Goal: Information Seeking & Learning: Find specific fact

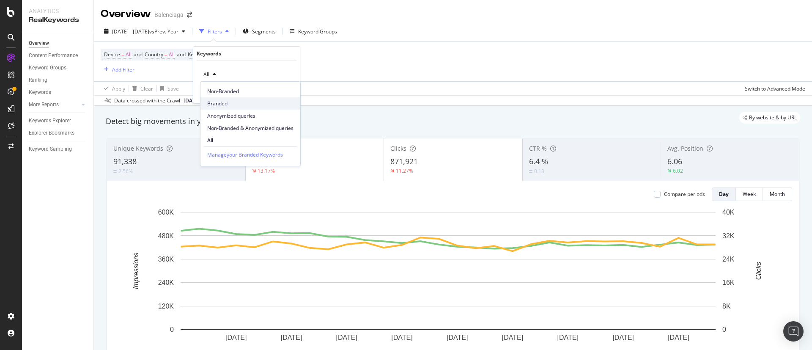
click at [230, 108] on div "Branded" at bounding box center [250, 103] width 100 height 12
click at [279, 93] on div "Apply" at bounding box center [280, 92] width 25 height 8
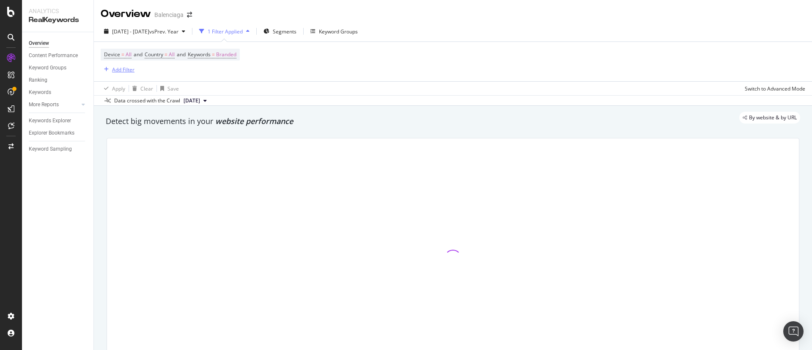
click at [127, 69] on div "Add Filter" at bounding box center [123, 69] width 22 height 7
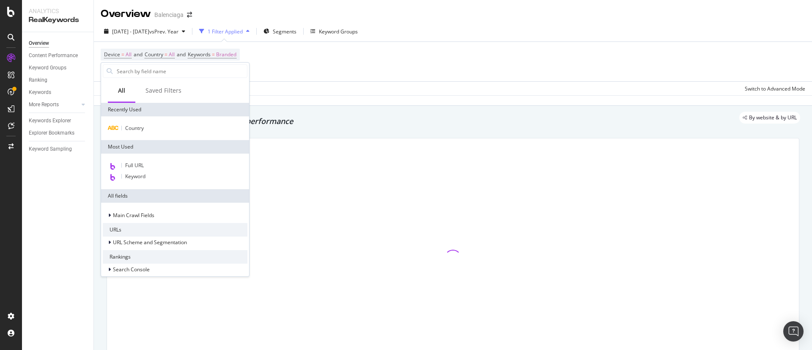
click at [168, 63] on div at bounding box center [175, 71] width 148 height 17
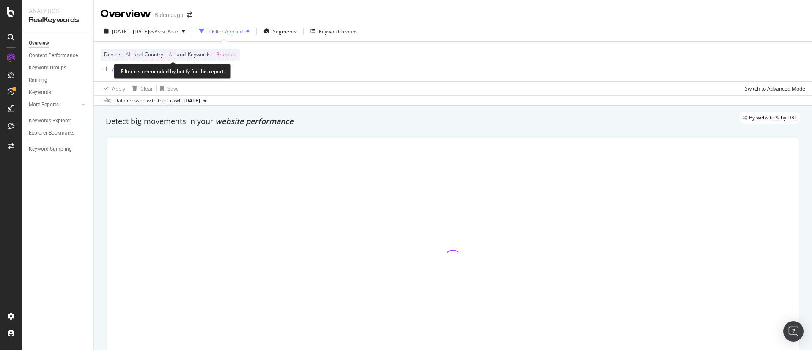
click at [167, 57] on span "=" at bounding box center [165, 54] width 3 height 7
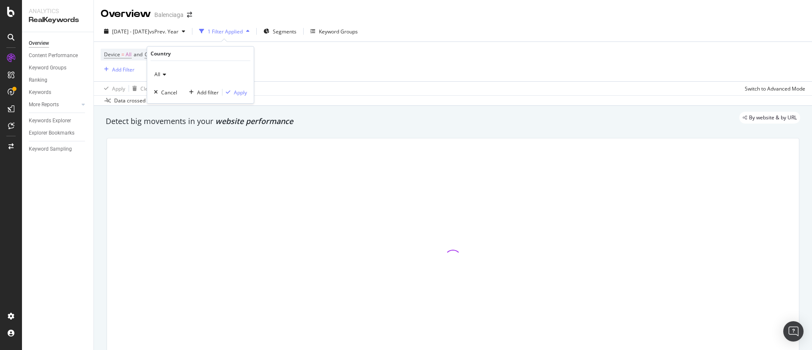
click at [164, 71] on div "All" at bounding box center [200, 75] width 93 height 14
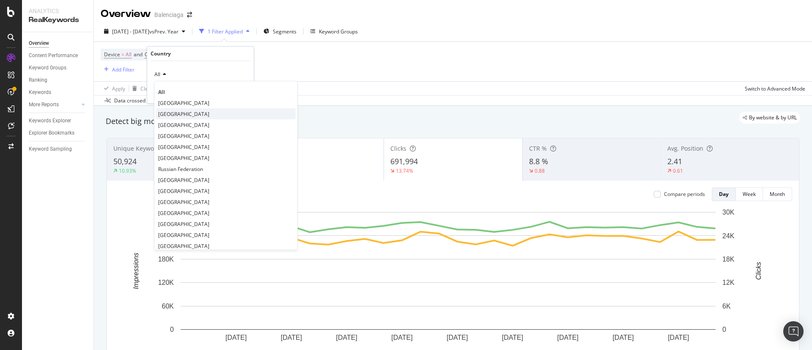
click at [177, 116] on div "[GEOGRAPHIC_DATA]" at bounding box center [226, 113] width 140 height 11
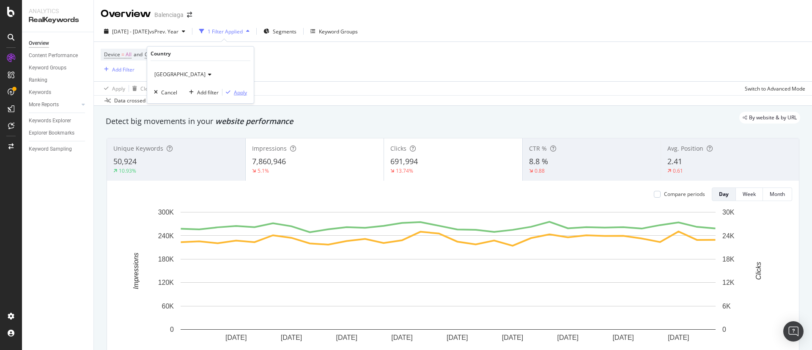
click at [240, 91] on div "Apply" at bounding box center [240, 92] width 13 height 7
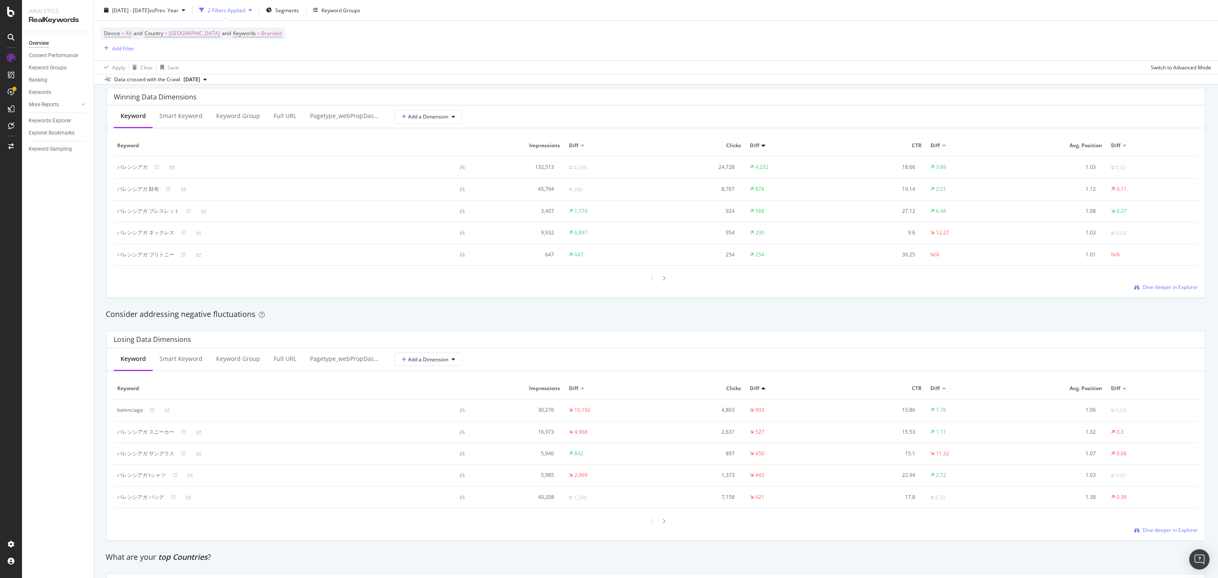
scroll to position [761, 0]
drag, startPoint x: 119, startPoint y: 168, endPoint x: 146, endPoint y: 169, distance: 27.1
click at [146, 169] on div "バレンシアガ" at bounding box center [132, 168] width 30 height 8
click at [579, 148] on div "Diff" at bounding box center [611, 146] width 84 height 8
click at [580, 146] on div at bounding box center [582, 146] width 4 height 2
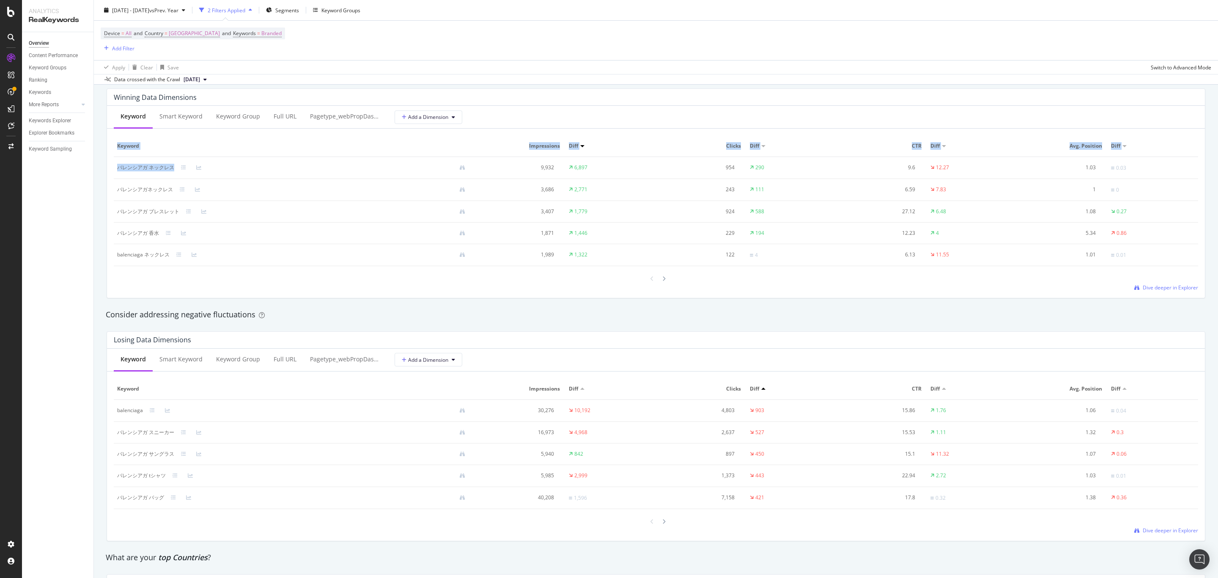
drag, startPoint x: 112, startPoint y: 172, endPoint x: 176, endPoint y: 172, distance: 64.3
click at [176, 172] on div "Keyword Smart Keyword Keyword Group Full URL pagetype_webPropDash Level 1 Add a…" at bounding box center [656, 202] width 1098 height 192
click at [153, 159] on td "バレンシアガ ネックレス" at bounding box center [294, 168] width 361 height 22
drag, startPoint x: 115, startPoint y: 169, endPoint x: 175, endPoint y: 169, distance: 60.0
click at [175, 169] on td "バレンシアガ ネックレス" at bounding box center [294, 168] width 361 height 22
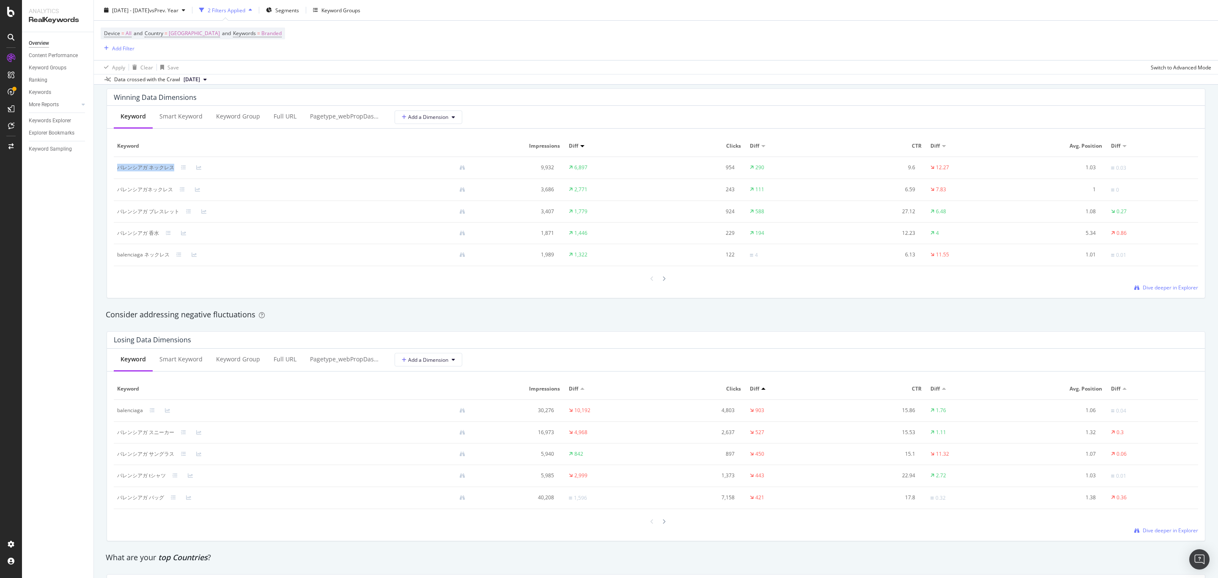
copy div "バレンシアガ ネックレス"
drag, startPoint x: 117, startPoint y: 189, endPoint x: 170, endPoint y: 189, distance: 53.7
click at [170, 189] on div "バレンシアガネックレス" at bounding box center [145, 190] width 56 height 8
copy div "バレンシアガネックレス"
drag, startPoint x: 116, startPoint y: 212, endPoint x: 181, endPoint y: 211, distance: 64.7
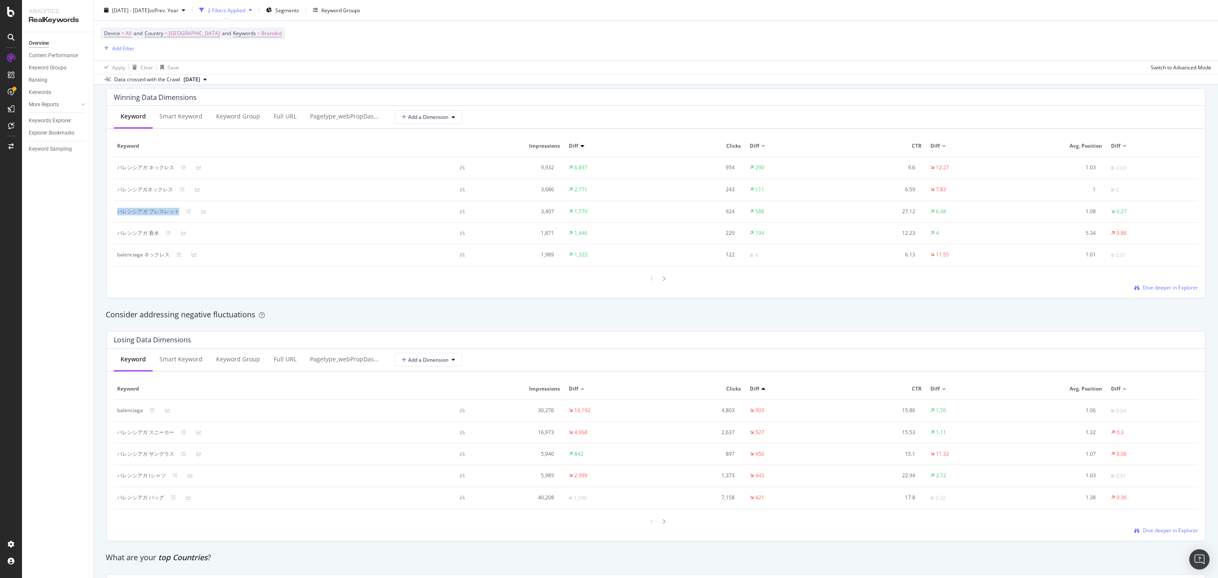
click at [181, 211] on td "バレンシアガ ブレスレット" at bounding box center [294, 212] width 361 height 22
copy div "バレンシアガ ブレスレット"
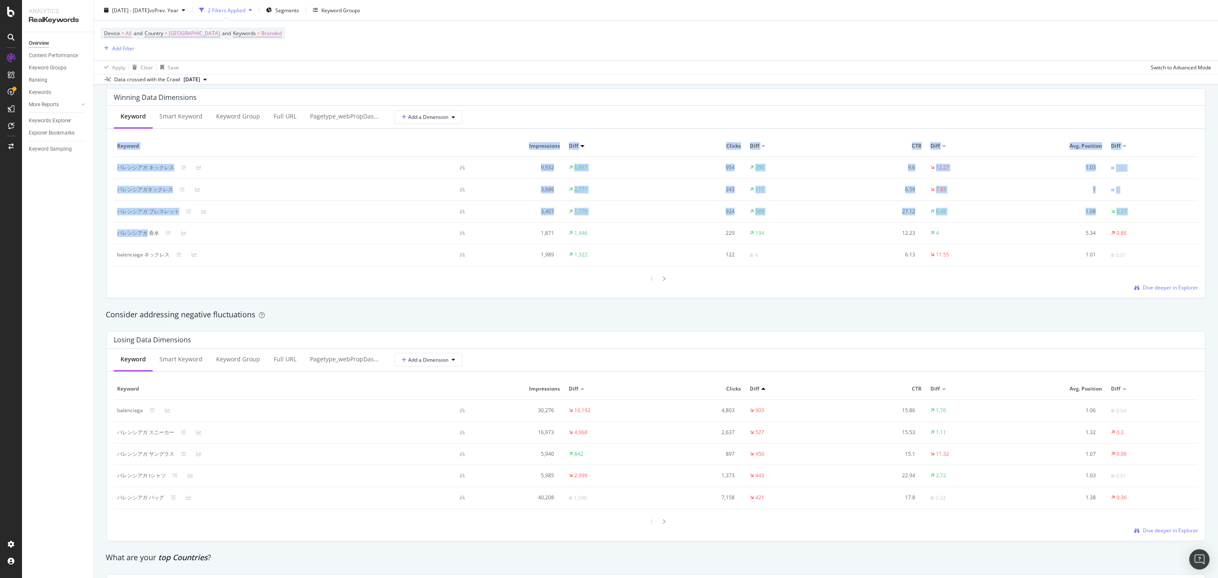
drag, startPoint x: 112, startPoint y: 232, endPoint x: 148, endPoint y: 236, distance: 36.6
click at [148, 236] on div "Keyword Smart Keyword Keyword Group Full URL pagetype_webPropDash Level 1 Add a…" at bounding box center [656, 202] width 1098 height 192
click at [100, 231] on div "By website & by URL Detect big movements in your website performance Unique Key…" at bounding box center [656, 149] width 1124 height 1609
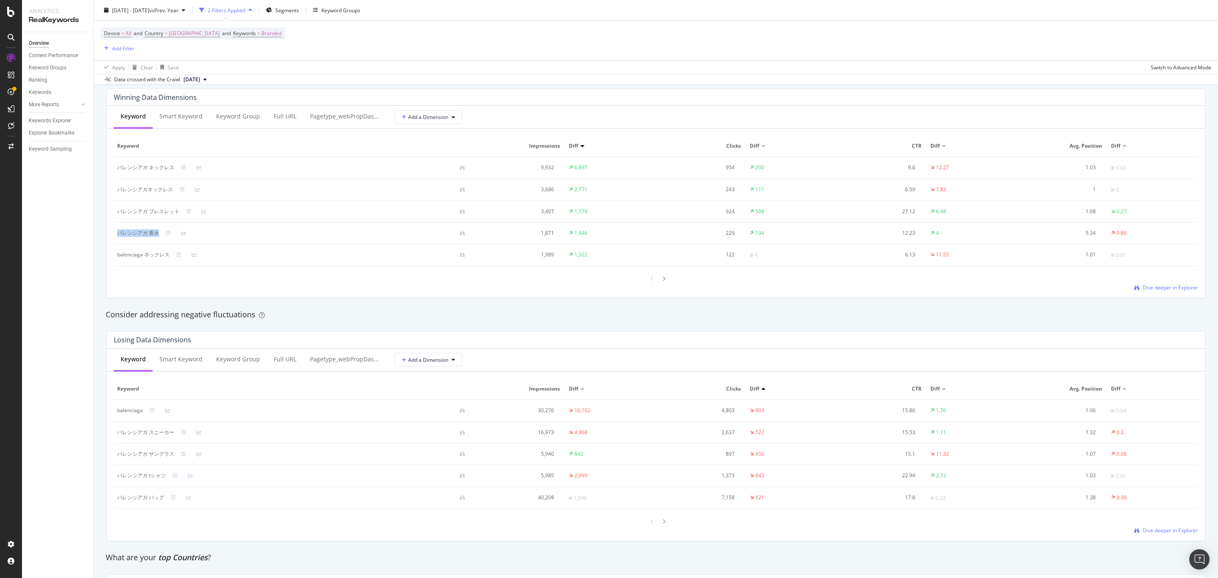
drag, startPoint x: 117, startPoint y: 233, endPoint x: 158, endPoint y: 233, distance: 41.0
click at [158, 233] on div "バレンシアガ 香水" at bounding box center [138, 233] width 42 height 8
copy div "バレンシアガ 香水"
drag, startPoint x: 115, startPoint y: 431, endPoint x: 172, endPoint y: 435, distance: 58.1
click at [172, 349] on td "バレンシアガ スニーカー" at bounding box center [294, 433] width 361 height 22
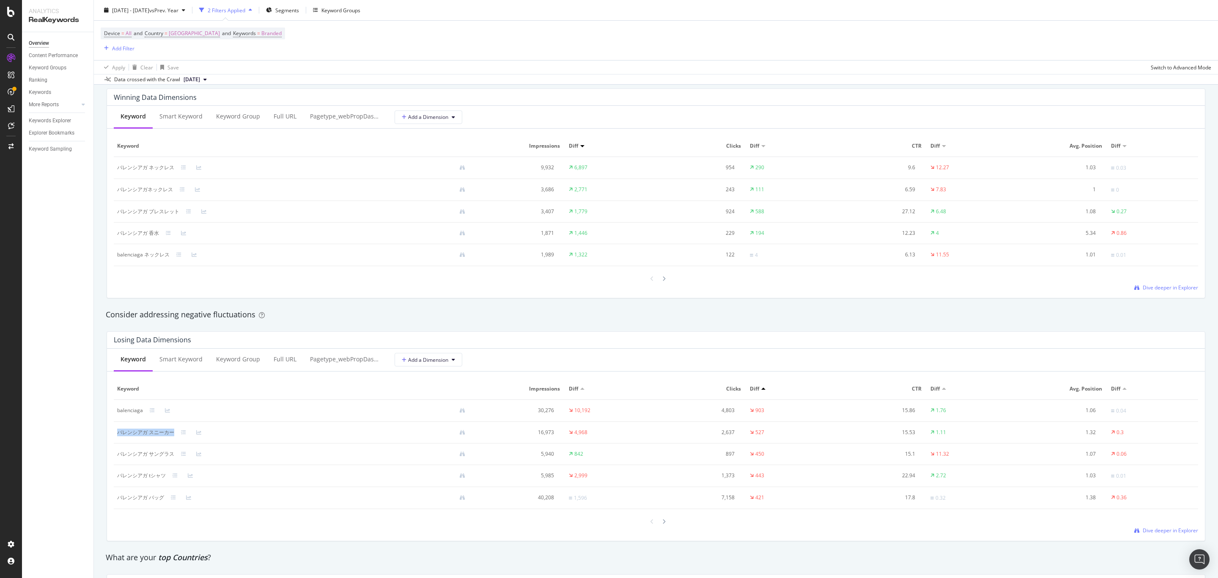
copy div "バレンシアガ スニーカー"
drag, startPoint x: 117, startPoint y: 457, endPoint x: 178, endPoint y: 456, distance: 60.5
click at [178, 349] on div "バレンシアガ サングラス" at bounding box center [294, 454] width 355 height 8
copy div "バレンシアガ サングラス"
